Goal: Task Accomplishment & Management: Use online tool/utility

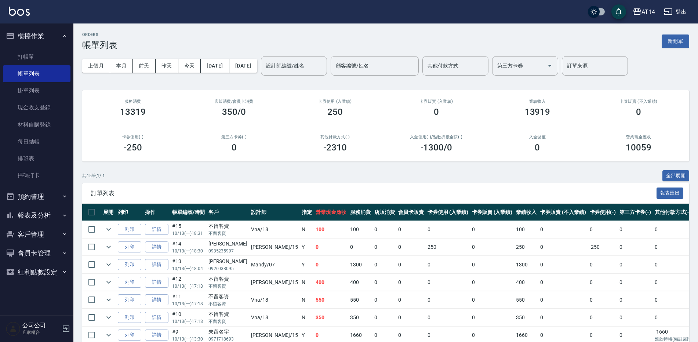
drag, startPoint x: 39, startPoint y: 200, endPoint x: 46, endPoint y: 206, distance: 8.9
click at [39, 200] on button "預約管理" at bounding box center [37, 196] width 68 height 19
click at [48, 250] on link "單週預約紀錄" at bounding box center [37, 251] width 68 height 17
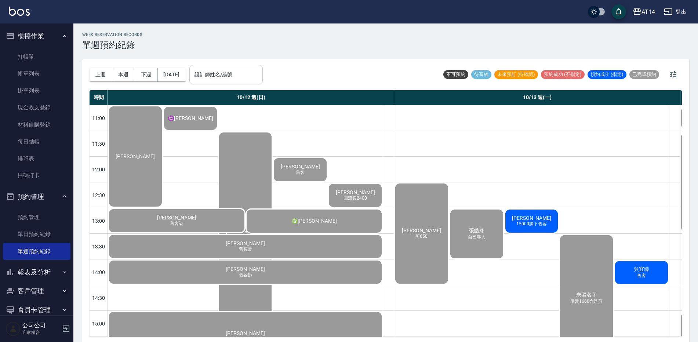
click at [224, 79] on input "設計師姓名/編號" at bounding box center [226, 74] width 67 height 13
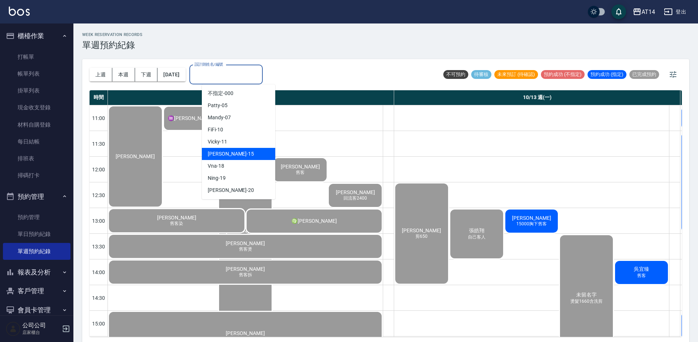
click at [236, 154] on div "Dora -15" at bounding box center [238, 154] width 73 height 12
type input "Dora-15"
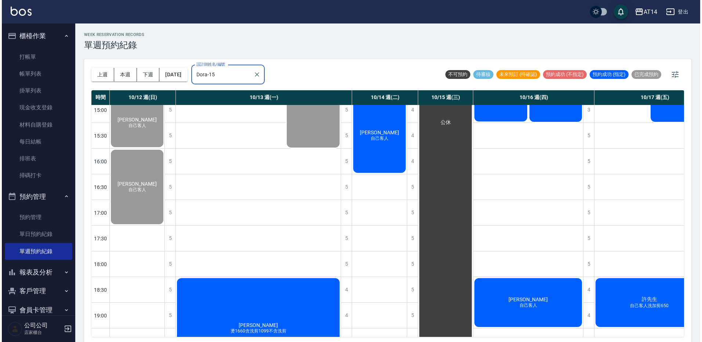
scroll to position [220, 0]
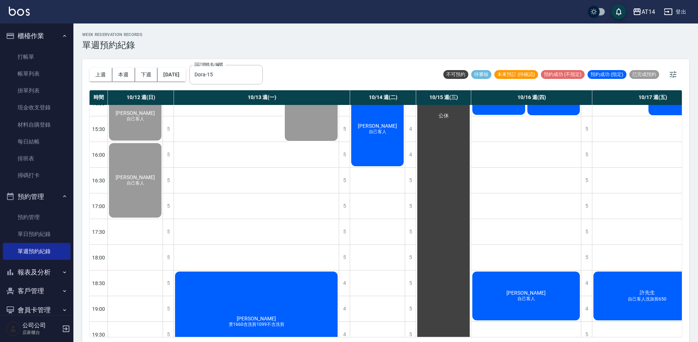
click at [260, 291] on div "朱恩生 燙1660含洗剪1099不含洗剪" at bounding box center [256, 322] width 165 height 102
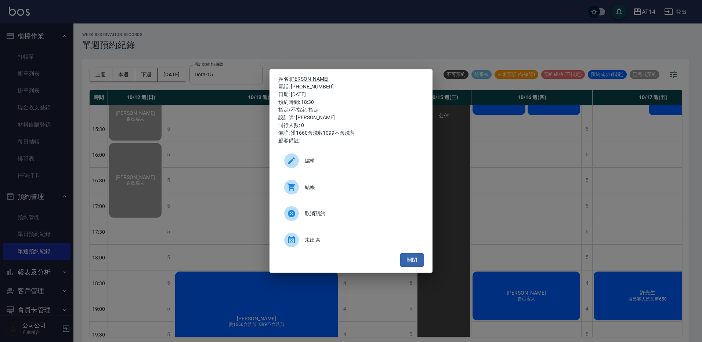
click at [336, 184] on span "結帳" at bounding box center [361, 188] width 113 height 8
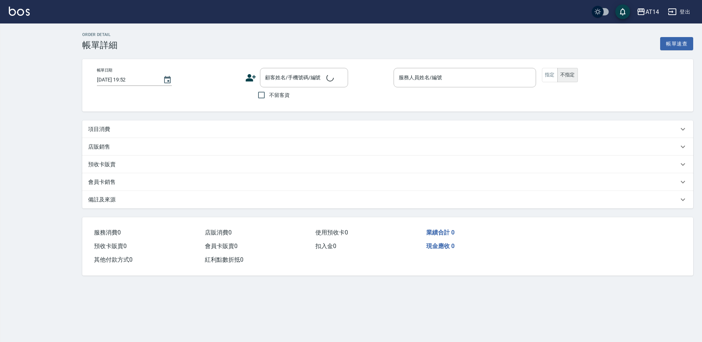
click at [105, 133] on div "項目消費" at bounding box center [387, 129] width 611 height 18
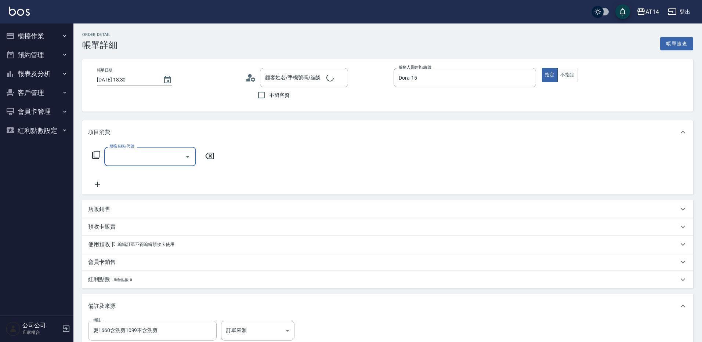
type input "2025/10/13 18:30"
type input "Dora-15"
type input "燙1660含洗剪1099不含洗剪"
click at [137, 151] on input "服務名稱/代號" at bounding box center [145, 156] width 74 height 13
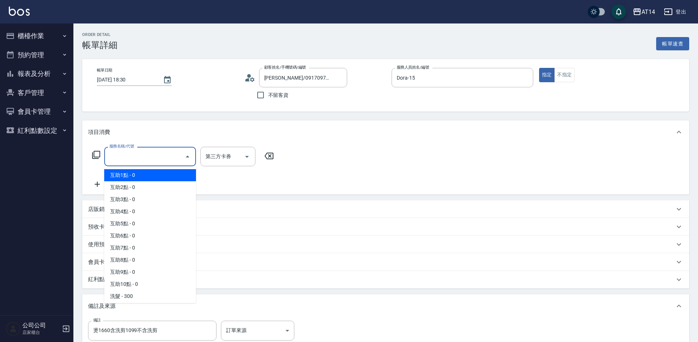
type input "朱恩生/0917097937/null"
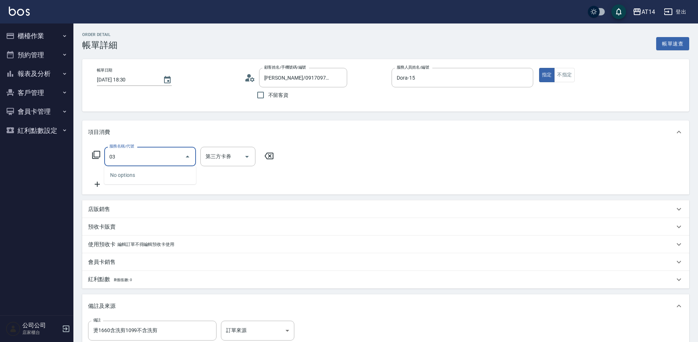
type input "031"
type input "3"
type input "燙髮(031)"
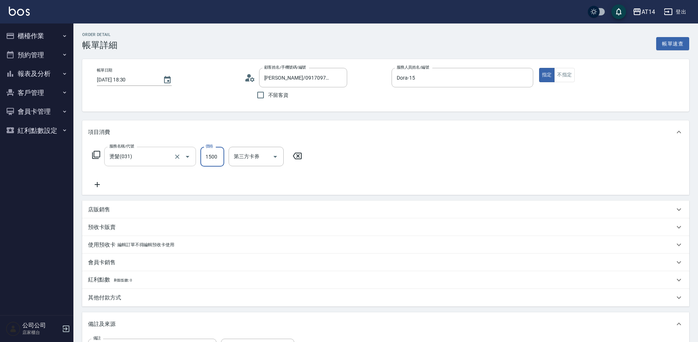
type input "0"
type input "1660"
type input "3"
type input "1660"
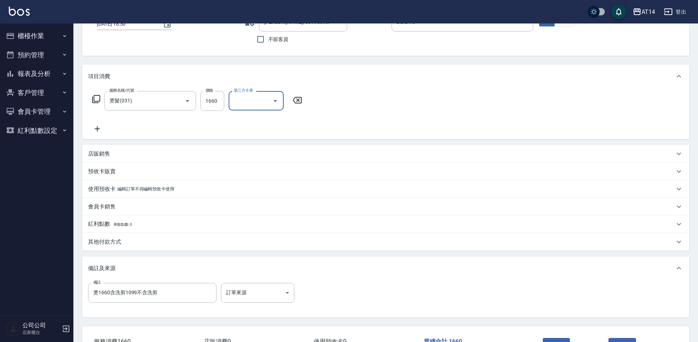
scroll to position [73, 0]
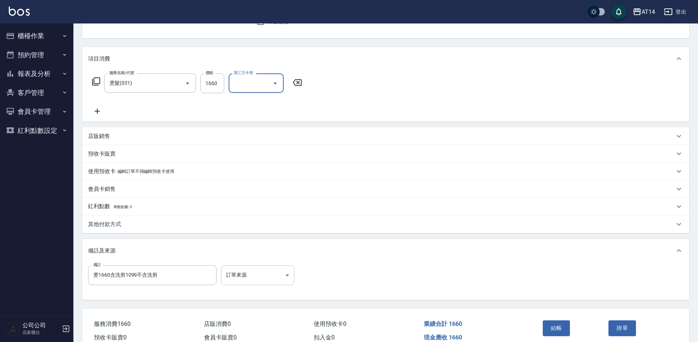
click at [251, 271] on body "AT14 登出 櫃檯作業 打帳單 帳單列表 掛單列表 現金收支登錄 材料自購登錄 每日結帳 排班表 掃碼打卡 預約管理 預約管理 單日預約紀錄 單週預約紀錄 …" at bounding box center [349, 151] width 698 height 449
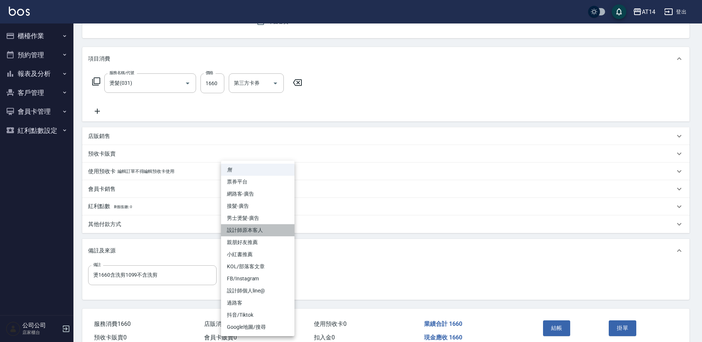
click at [268, 229] on li "設計師原本客人" at bounding box center [257, 230] width 73 height 12
click at [257, 281] on body "AT14 登出 櫃檯作業 打帳單 帳單列表 掛單列表 現金收支登錄 材料自購登錄 每日結帳 排班表 掃碼打卡 預約管理 預約管理 單日預約紀錄 單週預約紀錄 …" at bounding box center [349, 151] width 698 height 449
click at [264, 218] on li "男士燙髮-廣告" at bounding box center [257, 218] width 73 height 12
type input "男士燙髮-廣告"
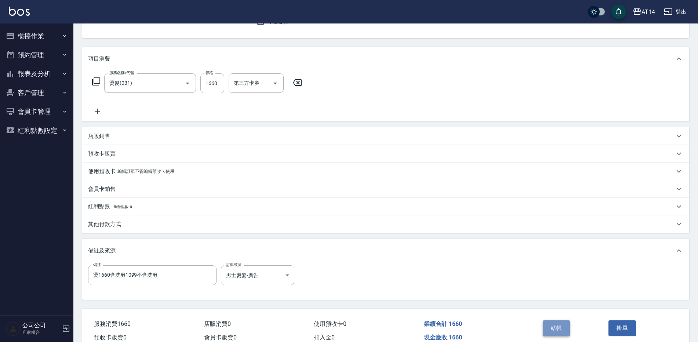
click at [554, 330] on button "結帳" at bounding box center [557, 327] width 28 height 15
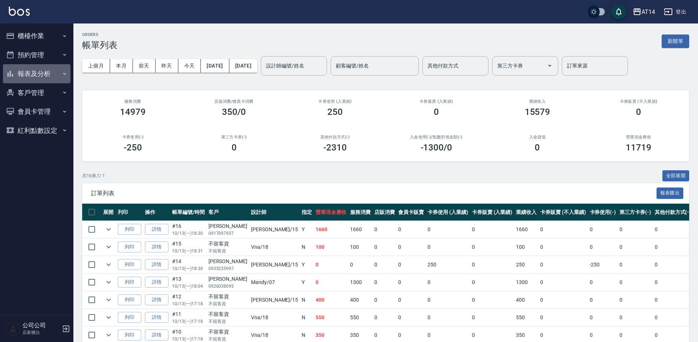
click at [29, 74] on button "報表及分析" at bounding box center [37, 73] width 68 height 19
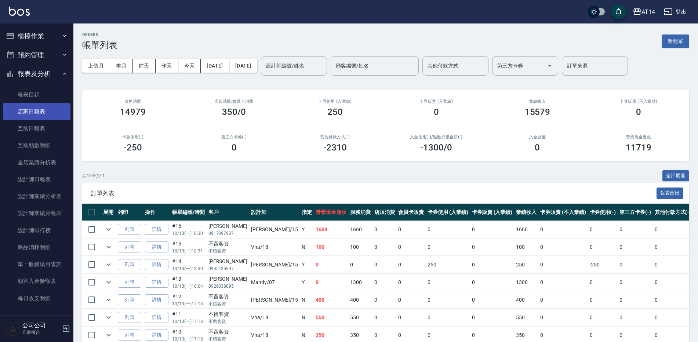
click at [44, 110] on link "店家日報表" at bounding box center [37, 111] width 68 height 17
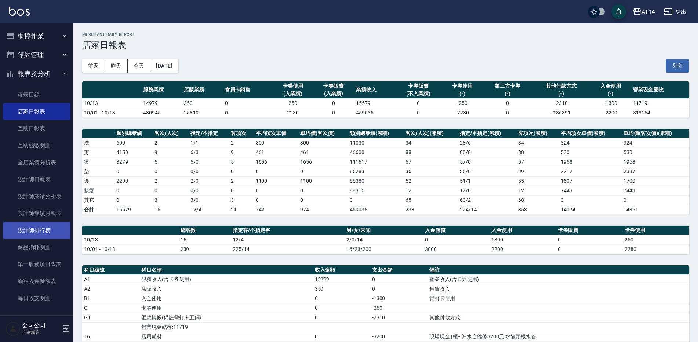
click at [35, 228] on link "設計師排行榜" at bounding box center [37, 230] width 68 height 17
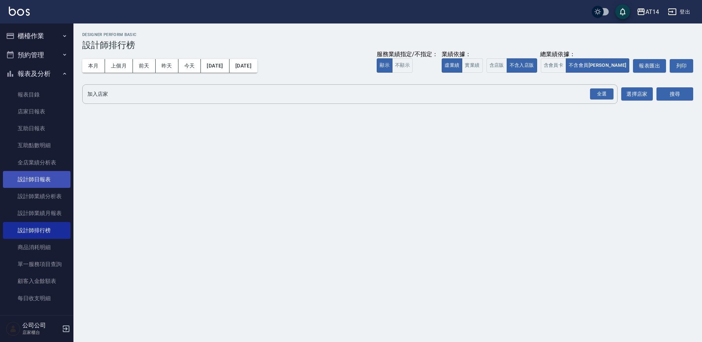
click at [44, 180] on link "設計師日報表" at bounding box center [37, 179] width 68 height 17
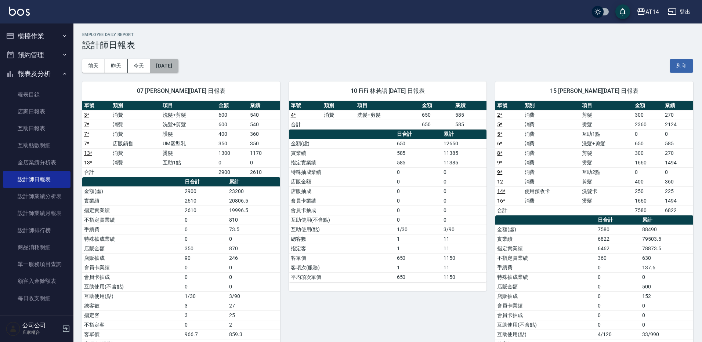
click at [178, 60] on button "[DATE]" at bounding box center [164, 66] width 28 height 14
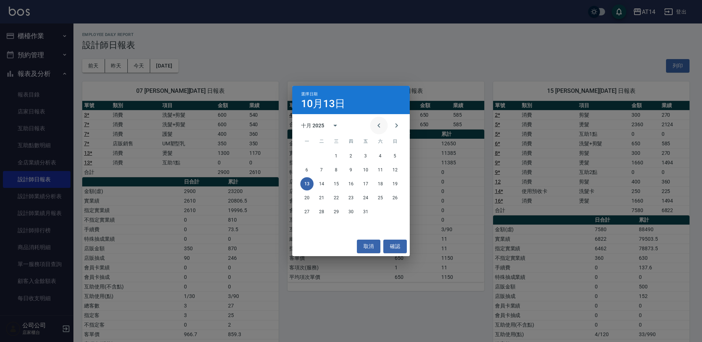
click at [374, 125] on button "Previous month" at bounding box center [379, 126] width 18 height 18
click at [333, 182] on button "17" at bounding box center [336, 183] width 13 height 13
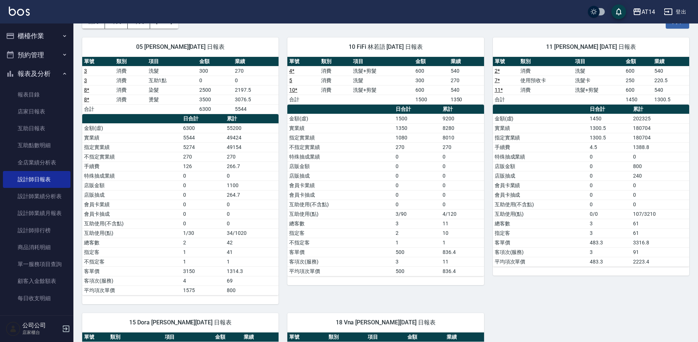
scroll to position [37, 0]
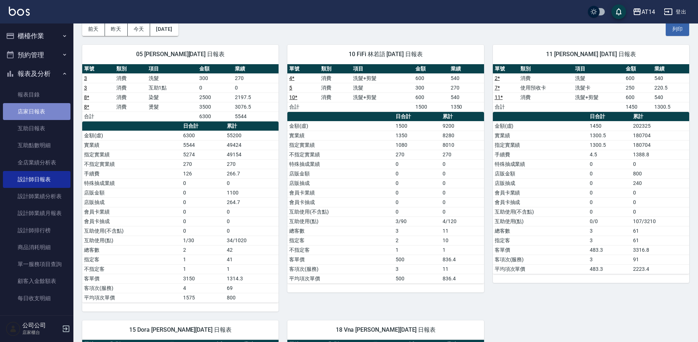
click at [48, 113] on link "店家日報表" at bounding box center [37, 111] width 68 height 17
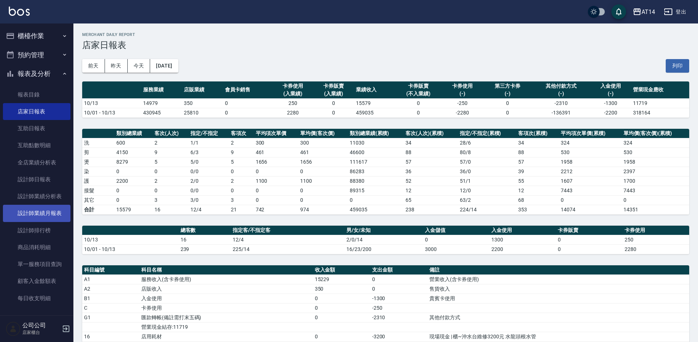
click at [49, 220] on link "設計師業績月報表" at bounding box center [37, 213] width 68 height 17
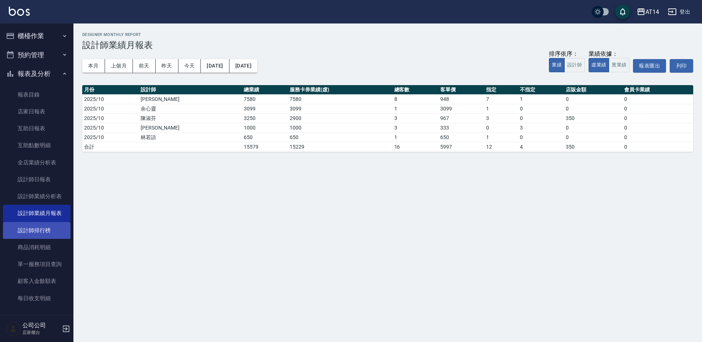
click at [61, 233] on link "設計師排行榜" at bounding box center [37, 230] width 68 height 17
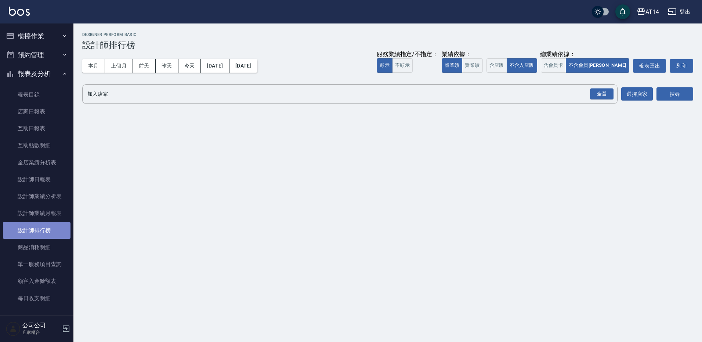
click at [48, 231] on link "設計師排行榜" at bounding box center [37, 230] width 68 height 17
click at [482, 66] on button "實業績" at bounding box center [472, 65] width 21 height 14
click at [507, 63] on button "含店販" at bounding box center [496, 65] width 21 height 14
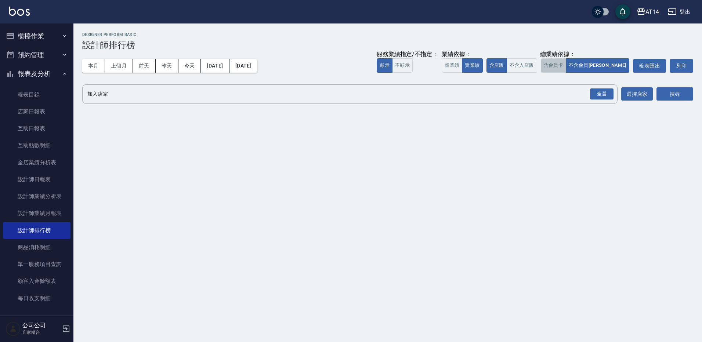
click at [566, 65] on button "含會員卡" at bounding box center [554, 65] width 26 height 14
click at [598, 92] on div "全選" at bounding box center [601, 93] width 23 height 11
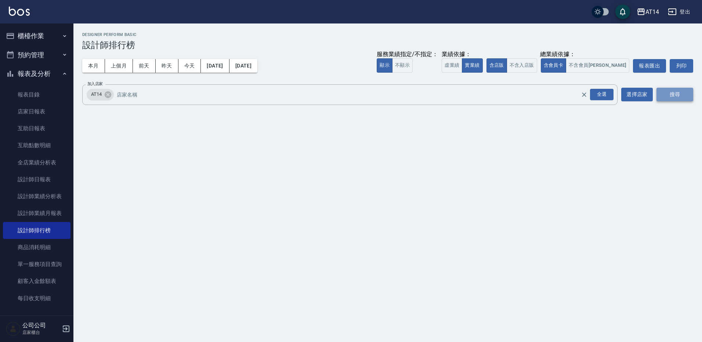
click at [672, 95] on button "搜尋" at bounding box center [674, 95] width 37 height 14
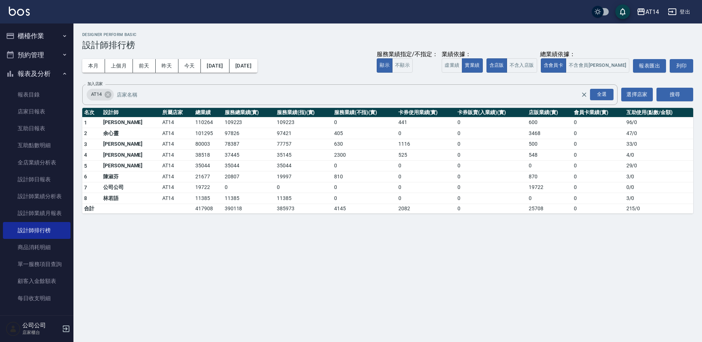
click at [682, 15] on button "登出" at bounding box center [679, 12] width 28 height 14
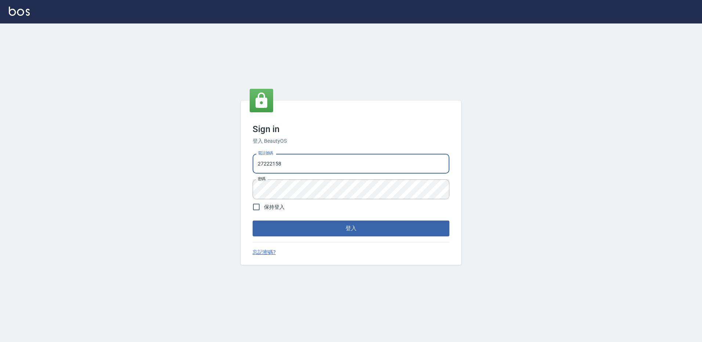
drag, startPoint x: 329, startPoint y: 160, endPoint x: 162, endPoint y: 171, distance: 167.4
click at [162, 173] on div "Sign in 登入 BeautyOS 電話號碼 27222158 電話號碼 密碼 密碼 保持登入 登入 忘記密碼?" at bounding box center [351, 182] width 702 height 319
type input "0926610480"
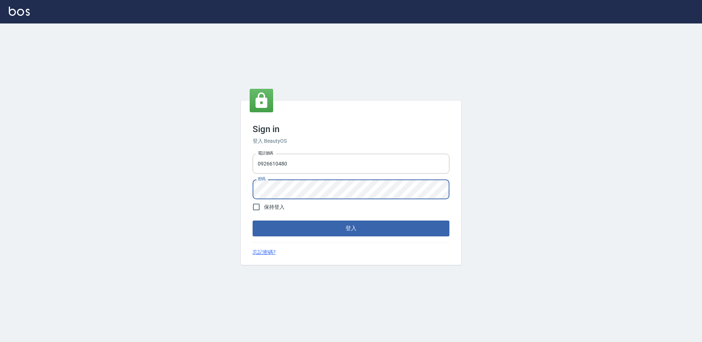
click at [253, 221] on button "登入" at bounding box center [351, 228] width 197 height 15
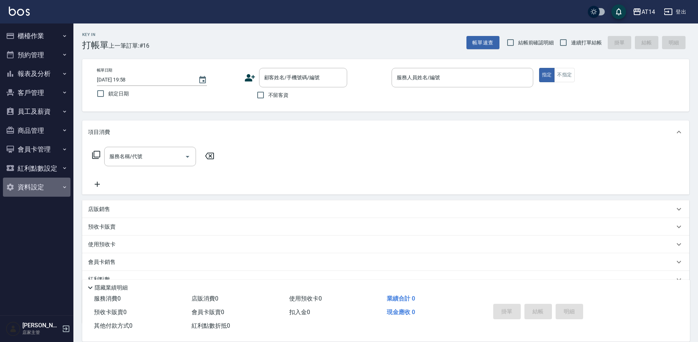
drag, startPoint x: 43, startPoint y: 182, endPoint x: 37, endPoint y: 182, distance: 6.3
click at [43, 182] on button "資料設定" at bounding box center [37, 187] width 68 height 19
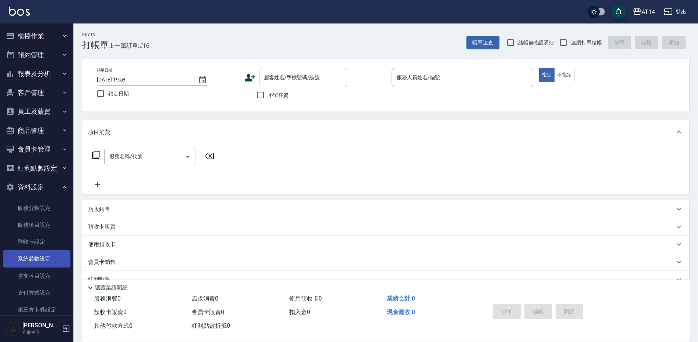
click at [52, 256] on link "系統參數設定" at bounding box center [37, 258] width 68 height 17
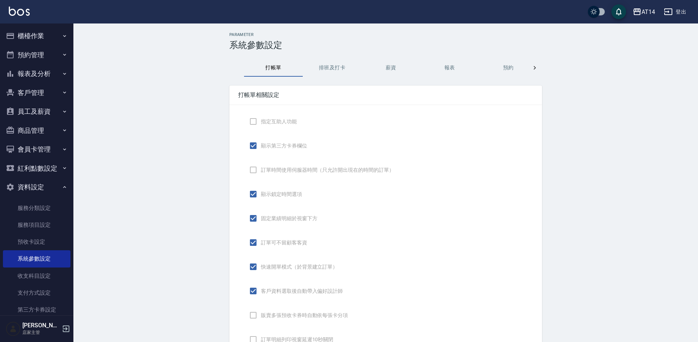
checkbox input "true"
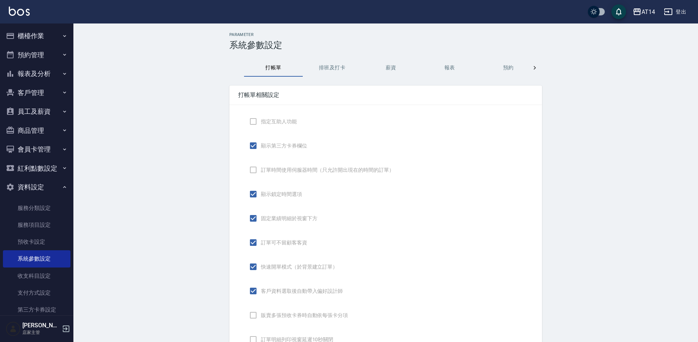
checkbox input "true"
checkbox input "false"
type input "NICKNAME"
type input "LASTORDER"
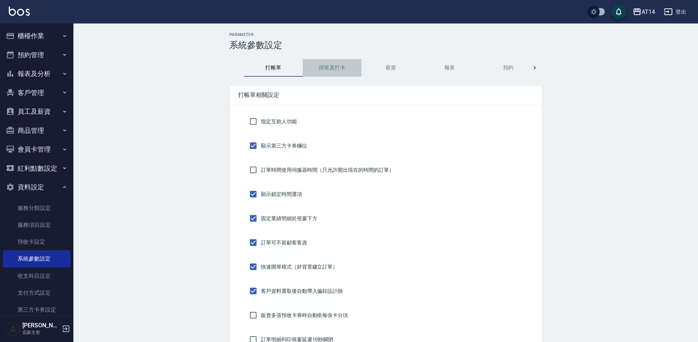
click at [329, 71] on button "排班及打卡" at bounding box center [332, 68] width 59 height 18
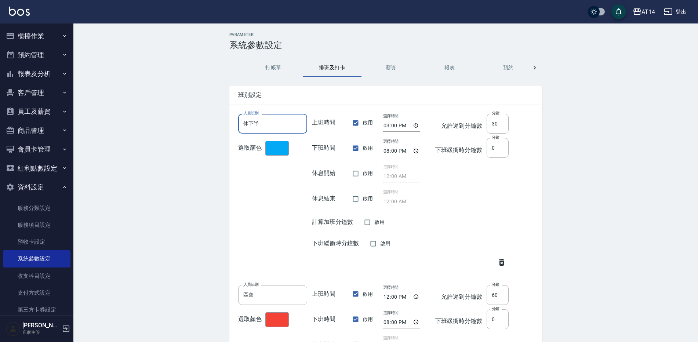
click at [287, 120] on input "休下半" at bounding box center [272, 124] width 69 height 20
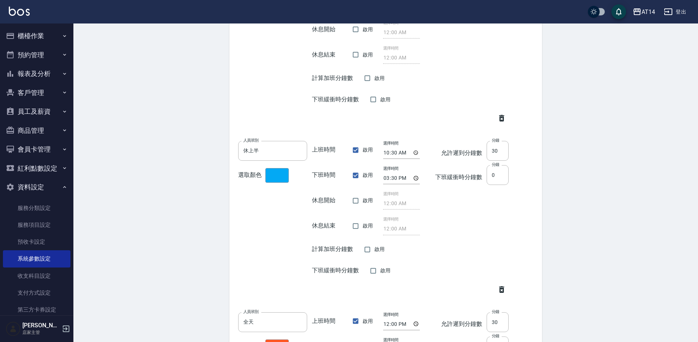
scroll to position [1356, 0]
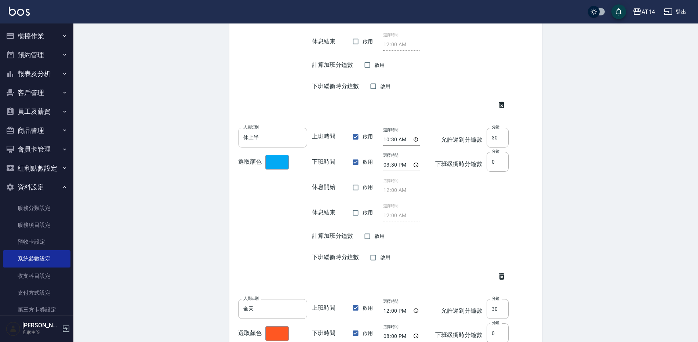
type input "休上半"
click at [269, 140] on input "休上半" at bounding box center [272, 138] width 69 height 20
type input "休下半"
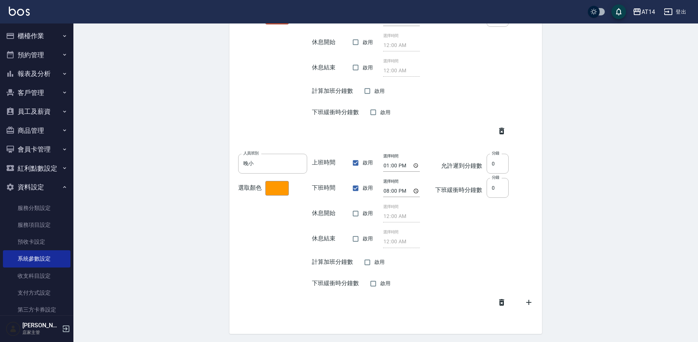
scroll to position [1765, 0]
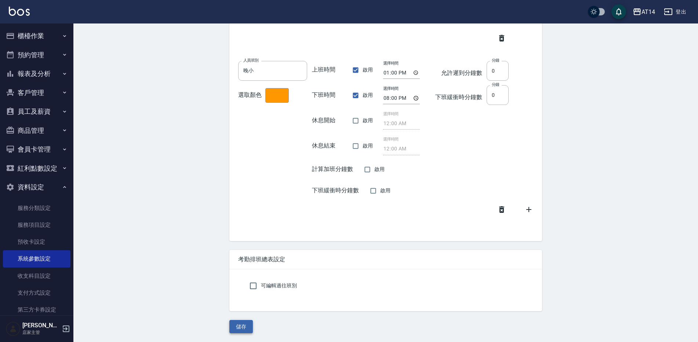
click at [242, 328] on button "儲存" at bounding box center [240, 327] width 23 height 14
click at [43, 115] on button "員工及薪資" at bounding box center [37, 111] width 68 height 19
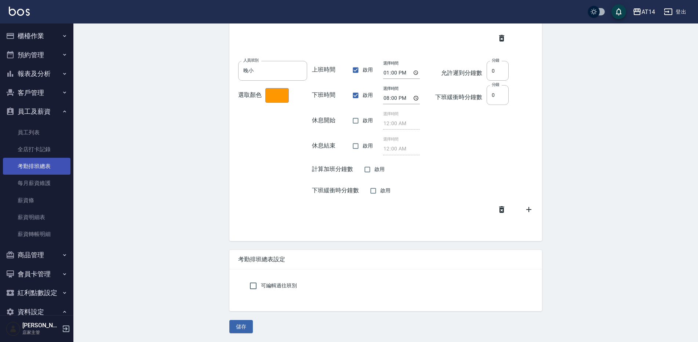
click at [47, 168] on link "考勤排班總表" at bounding box center [37, 166] width 68 height 17
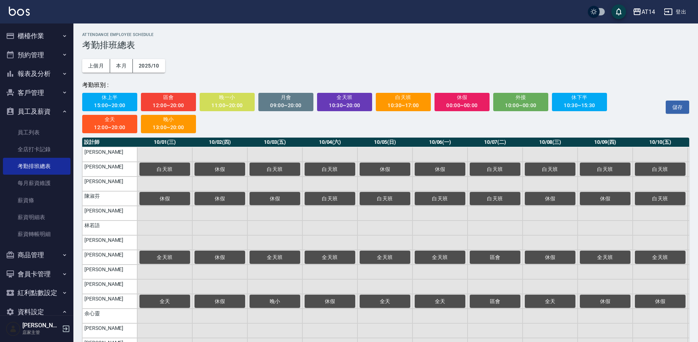
click at [99, 99] on span "休上半" at bounding box center [109, 97] width 45 height 9
click at [588, 99] on span "休下半" at bounding box center [579, 97] width 45 height 9
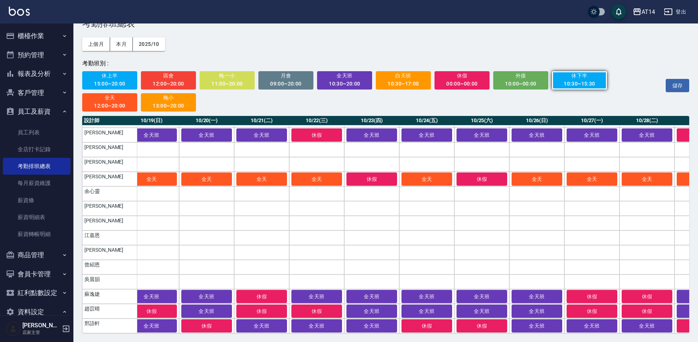
scroll to position [106, 1008]
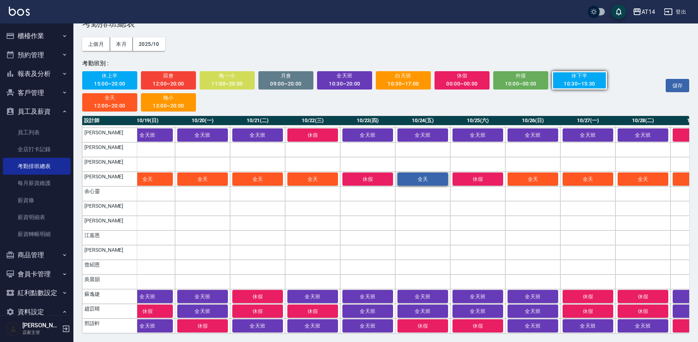
click at [432, 176] on span "全天" at bounding box center [423, 179] width 37 height 6
click at [125, 76] on span "休上半" at bounding box center [109, 75] width 45 height 9
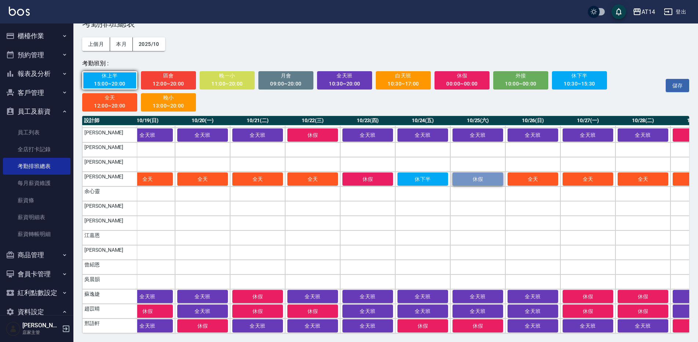
click at [476, 173] on button "休假" at bounding box center [478, 179] width 51 height 13
click at [675, 90] on button "儲存" at bounding box center [677, 86] width 23 height 14
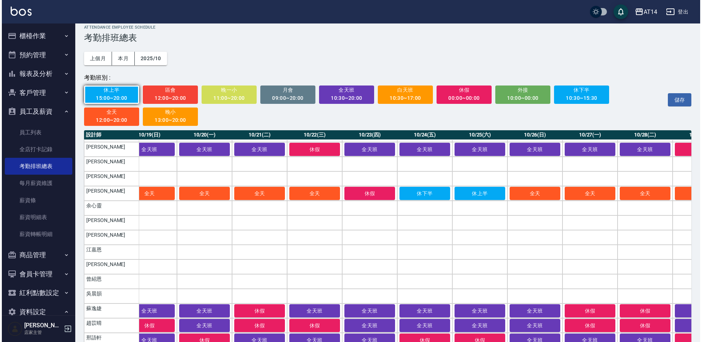
scroll to position [0, 0]
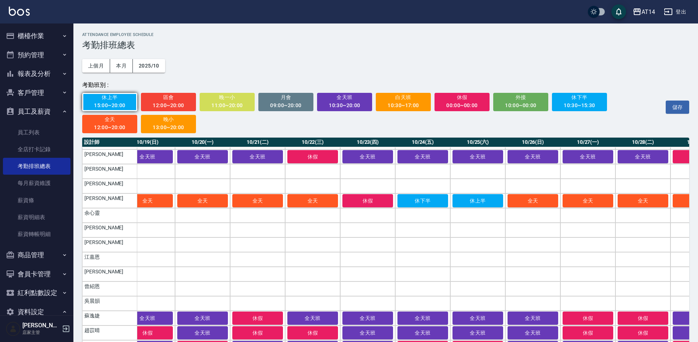
click at [36, 38] on button "櫃檯作業" at bounding box center [37, 35] width 68 height 19
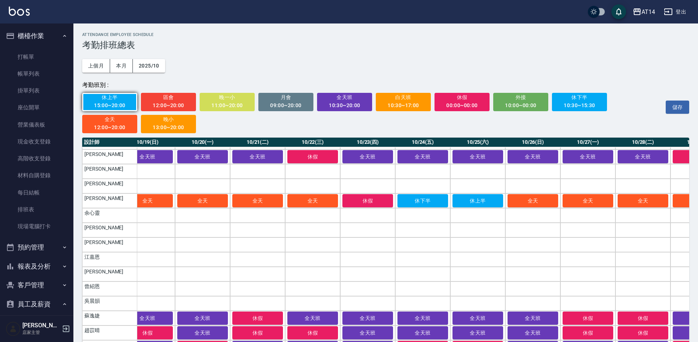
click at [674, 9] on button "登出" at bounding box center [675, 12] width 28 height 14
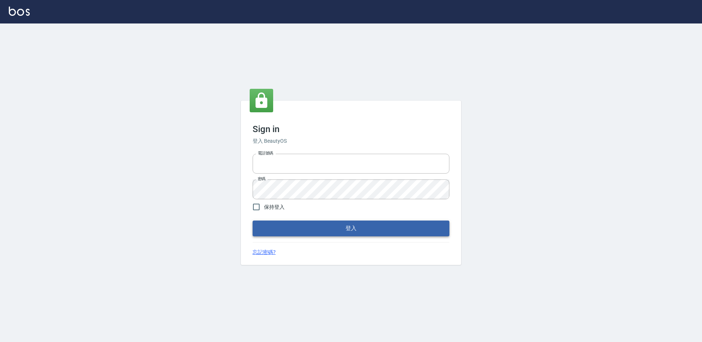
type input "27222158"
click at [354, 230] on button "登入" at bounding box center [351, 228] width 197 height 15
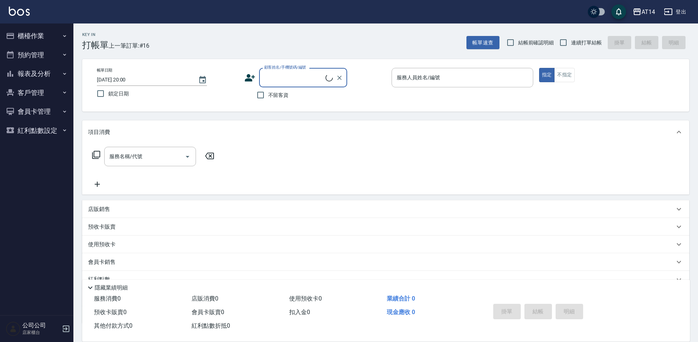
click at [39, 35] on button "櫃檯作業" at bounding box center [37, 35] width 68 height 19
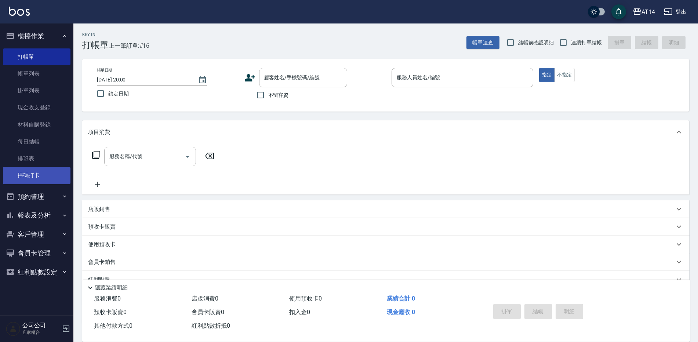
click at [32, 171] on link "掃碼打卡" at bounding box center [37, 175] width 68 height 17
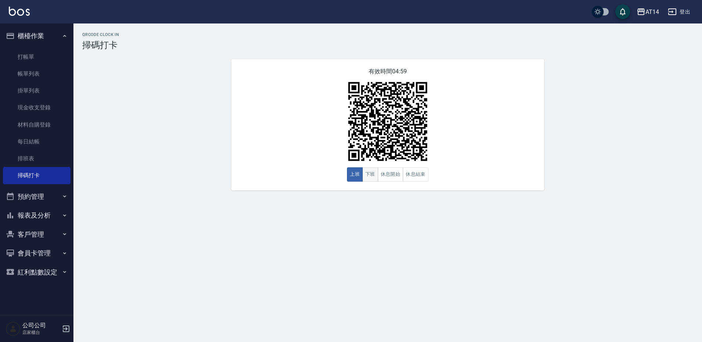
click at [375, 174] on button "下班" at bounding box center [370, 174] width 16 height 14
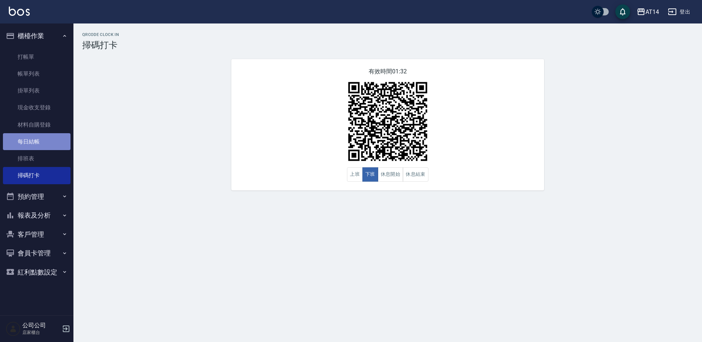
click at [50, 145] on link "每日結帳" at bounding box center [37, 141] width 68 height 17
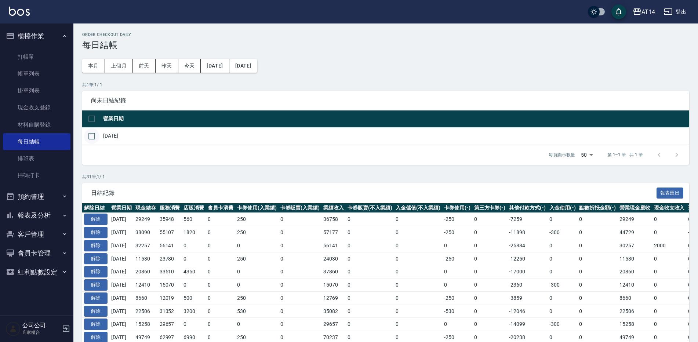
click at [98, 135] on input "checkbox" at bounding box center [91, 135] width 15 height 15
checkbox input "true"
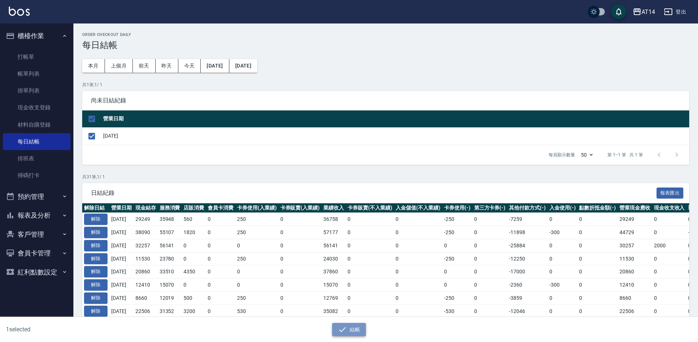
click at [348, 329] on button "結帳" at bounding box center [349, 330] width 34 height 14
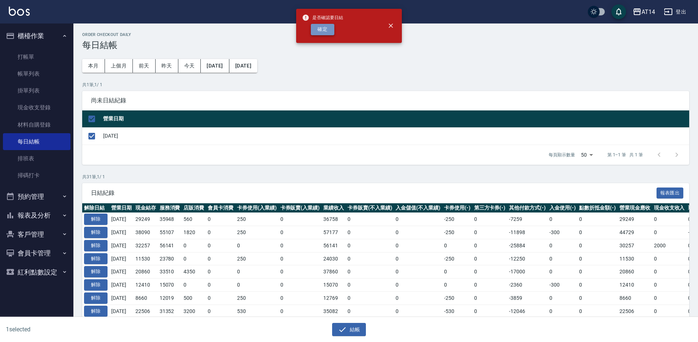
click at [322, 25] on button "確定" at bounding box center [322, 29] width 23 height 11
checkbox input "false"
